Goal: Obtain resource: Download file/media

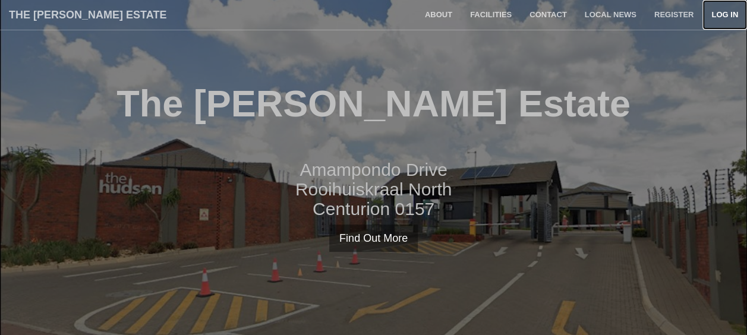
click at [717, 11] on link "Log in" at bounding box center [725, 15] width 45 height 30
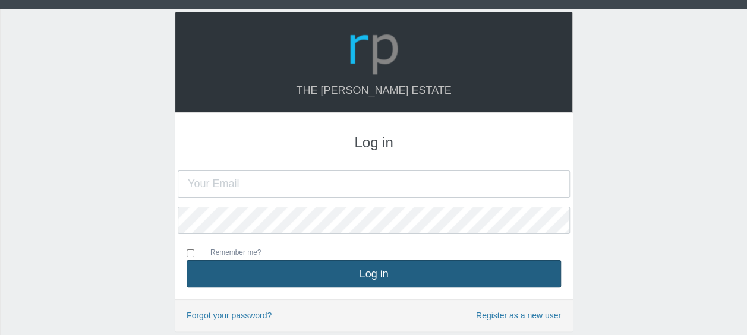
type input "[EMAIL_ADDRESS][DOMAIN_NAME]"
click at [306, 284] on button "Log in" at bounding box center [374, 273] width 374 height 27
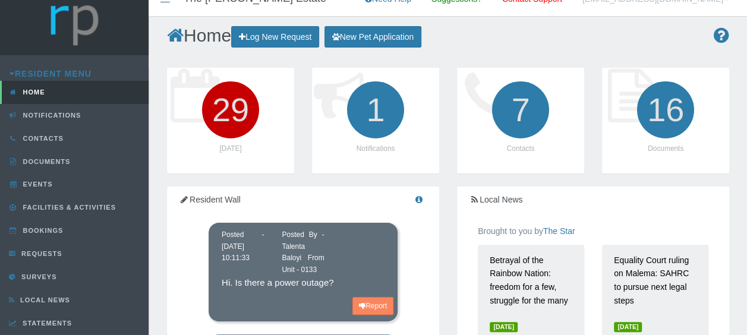
scroll to position [12, 0]
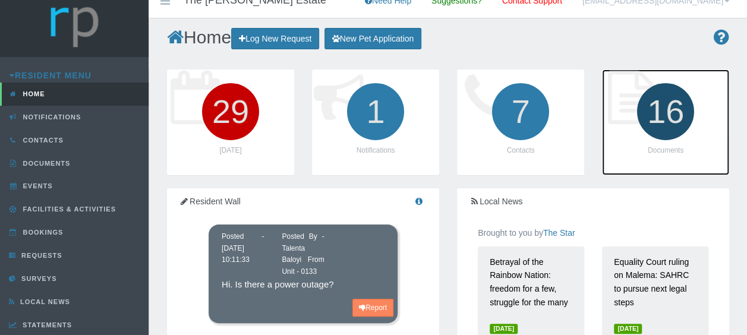
click at [687, 114] on icon "16" at bounding box center [665, 111] width 67 height 67
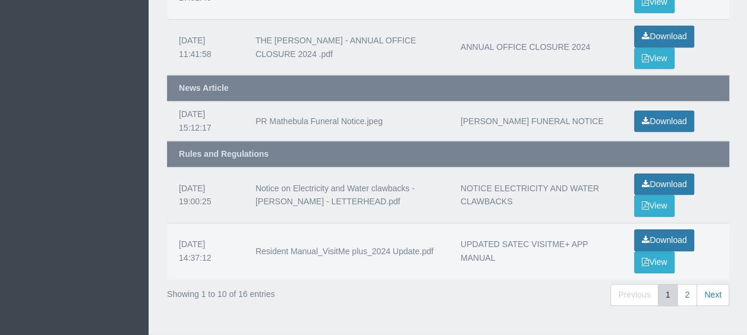
scroll to position [506, 0]
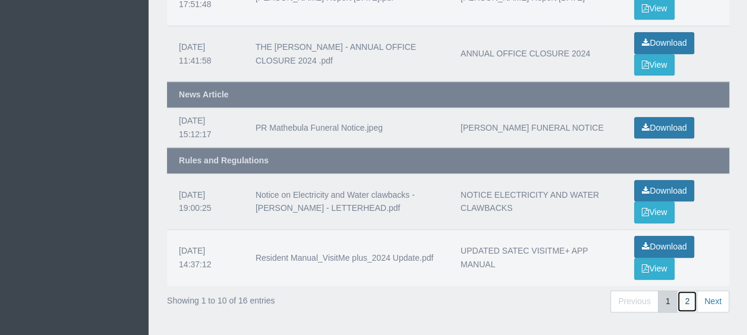
click at [692, 294] on link "2" at bounding box center [687, 302] width 20 height 22
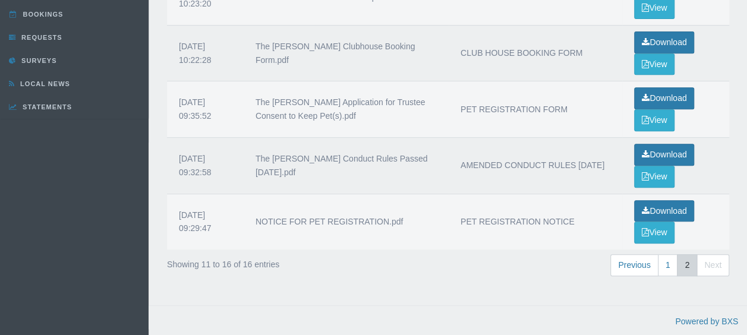
scroll to position [197, 0]
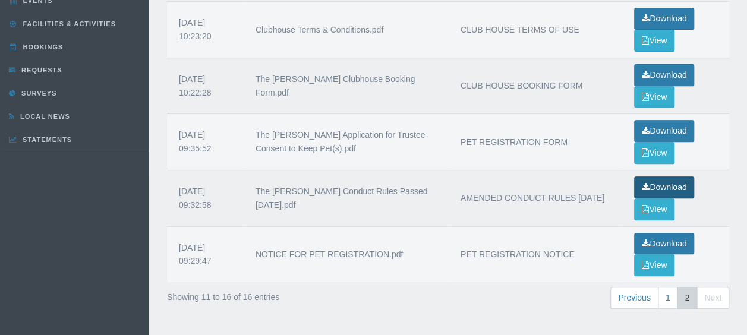
click at [671, 183] on link "Download" at bounding box center [664, 188] width 60 height 22
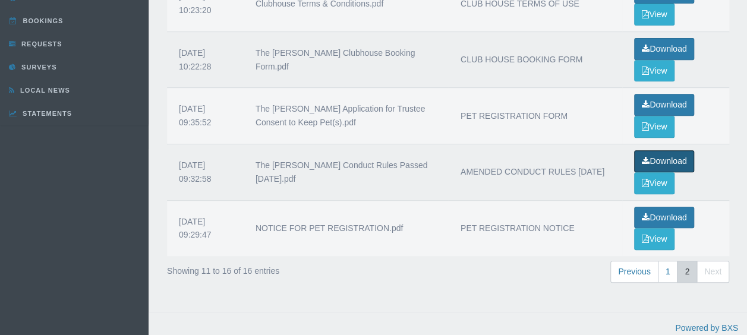
scroll to position [223, 0]
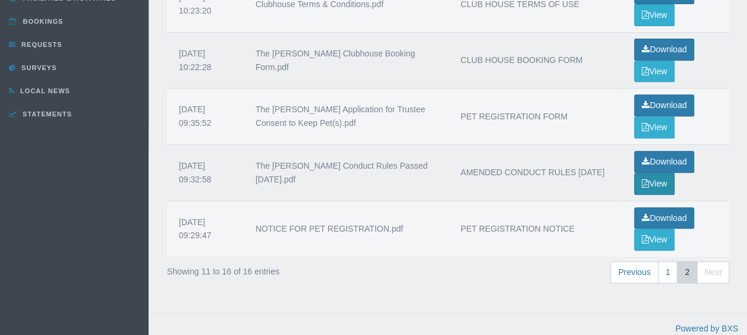
click at [660, 176] on button "View" at bounding box center [654, 184] width 40 height 22
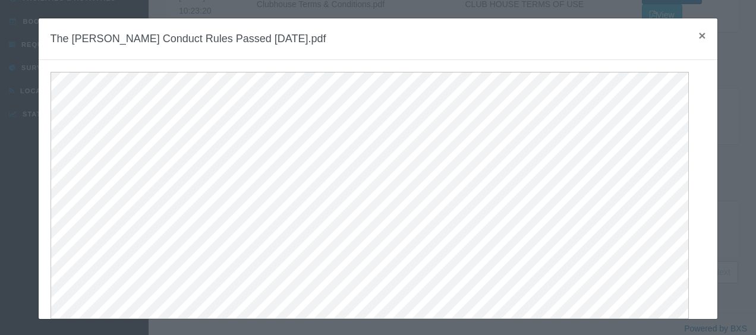
click at [698, 33] on span "×" at bounding box center [701, 36] width 7 height 14
